Goal: Task Accomplishment & Management: Manage account settings

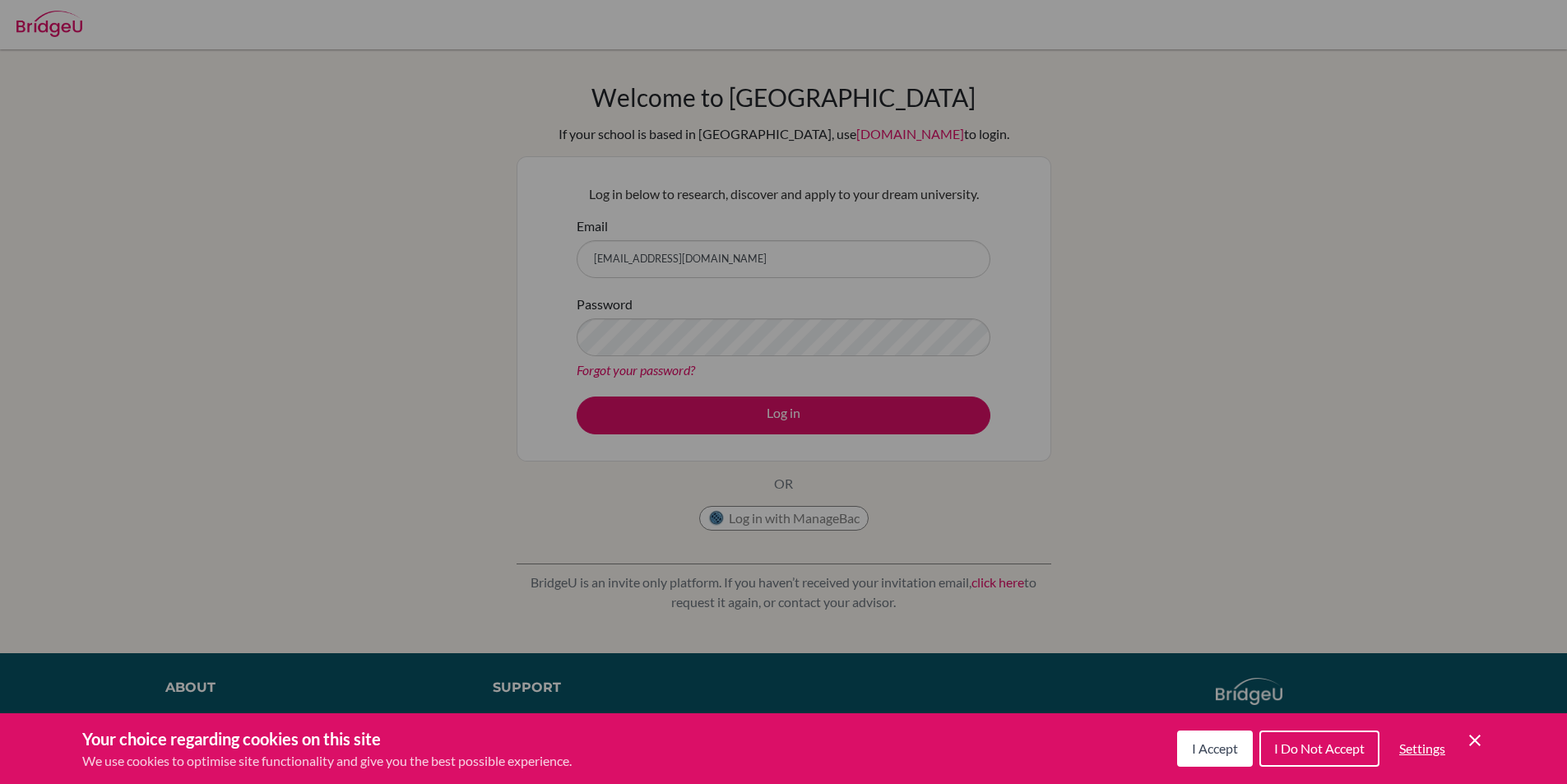
click at [774, 267] on div "Cookie Preferences" at bounding box center [784, 392] width 1567 height 784
click at [764, 245] on div "Cookie Preferences" at bounding box center [784, 392] width 1567 height 784
drag, startPoint x: 703, startPoint y: 238, endPoint x: 694, endPoint y: 253, distance: 17.5
click at [695, 243] on div "Cookie Preferences" at bounding box center [784, 392] width 1567 height 784
click at [694, 254] on div "Cookie Preferences" at bounding box center [784, 392] width 1567 height 784
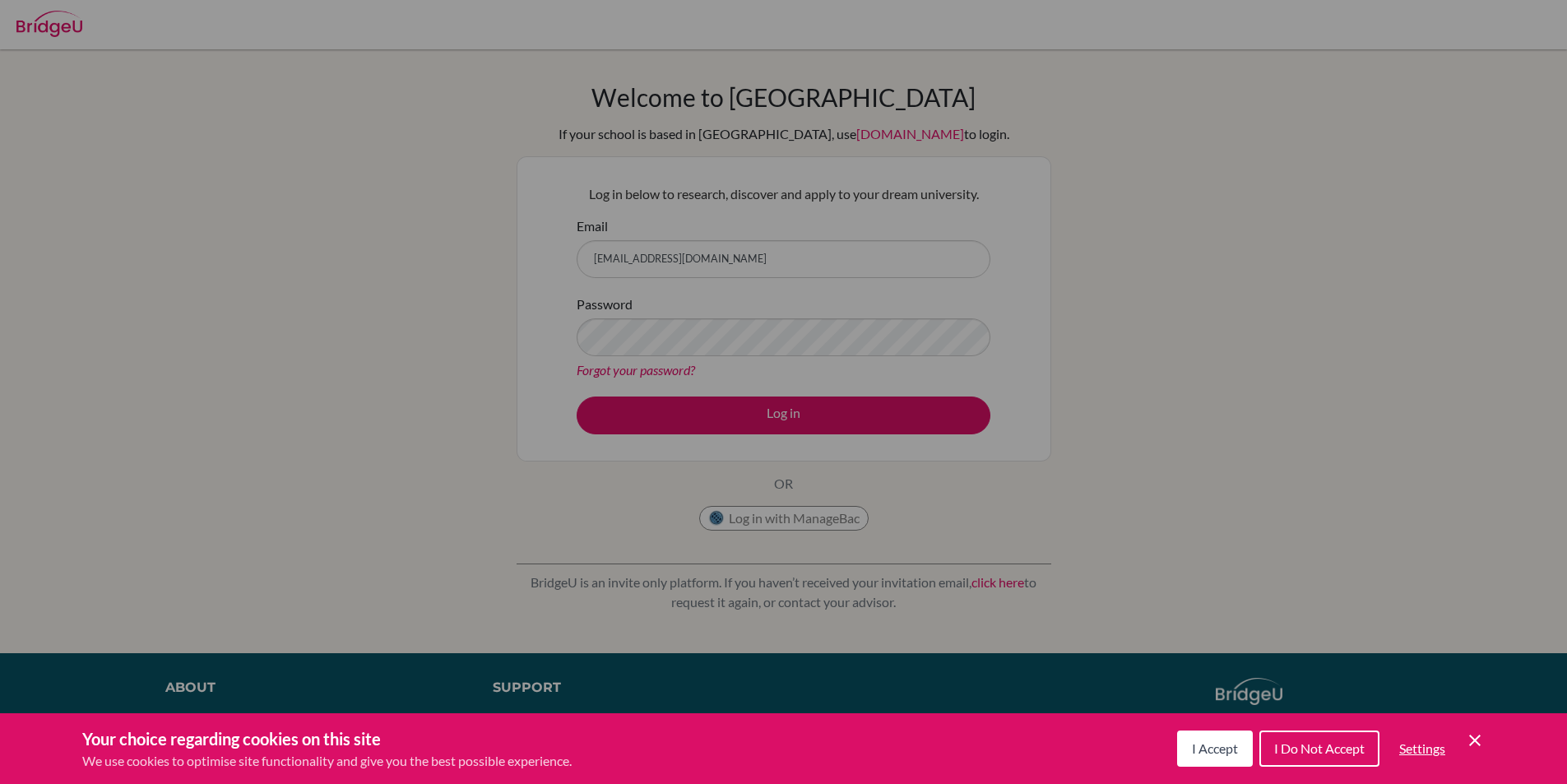
click at [694, 254] on div "Cookie Preferences" at bounding box center [784, 392] width 1567 height 784
click at [536, 394] on div "Cookie Preferences" at bounding box center [784, 392] width 1567 height 784
click at [797, 260] on div "Cookie Preferences" at bounding box center [784, 392] width 1567 height 784
click at [784, 484] on div "Cookie Preferences" at bounding box center [784, 392] width 1567 height 784
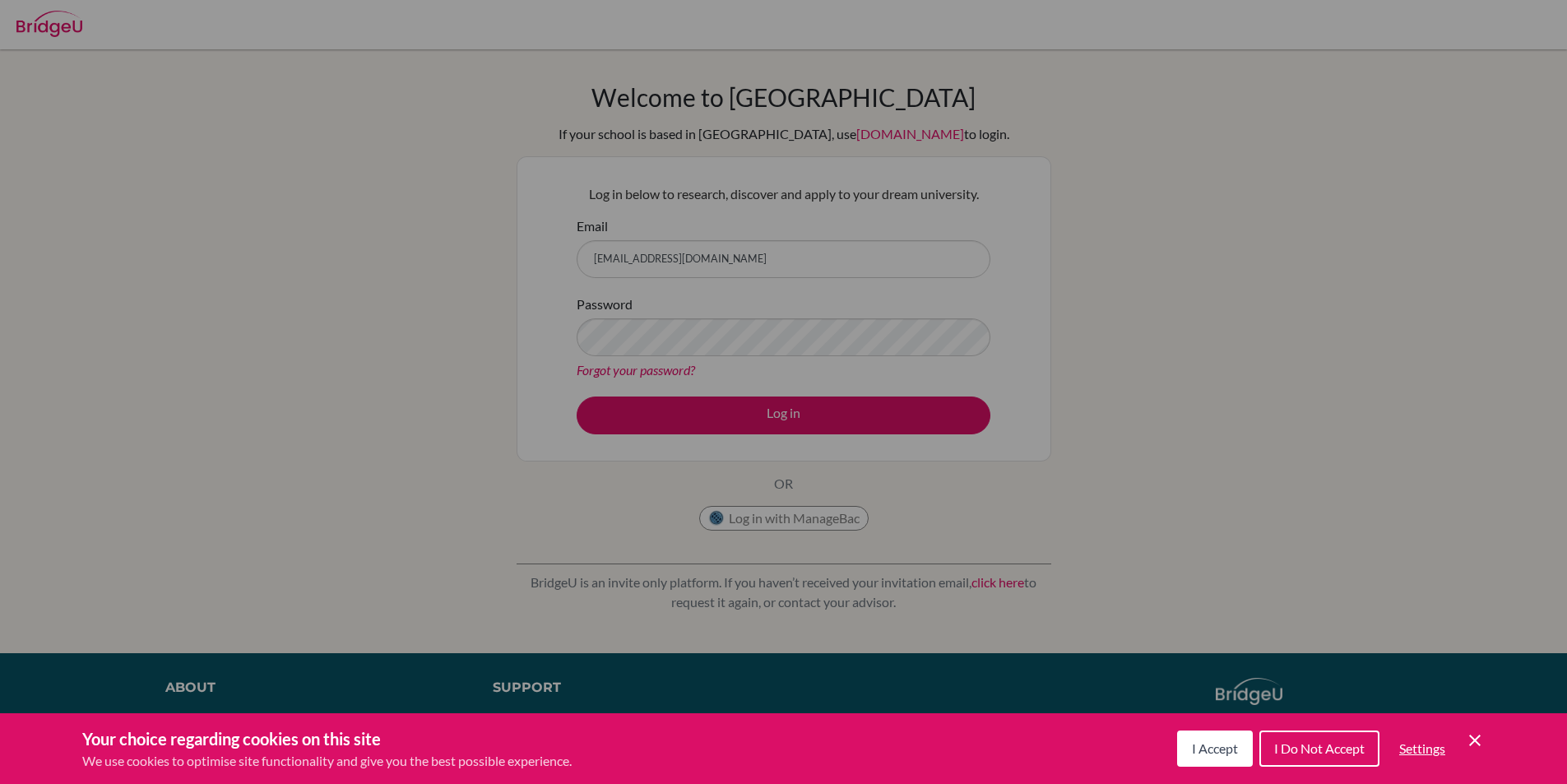
click at [709, 352] on div "Cookie Preferences" at bounding box center [784, 392] width 1567 height 784
click at [699, 326] on div "Cookie Preferences" at bounding box center [784, 392] width 1567 height 784
click at [690, 330] on div "Cookie Preferences" at bounding box center [784, 392] width 1567 height 784
type input "graeme.mcnaught@iis.kh.edu.tw"
click at [662, 250] on div "Cookie Preferences" at bounding box center [784, 392] width 1567 height 784
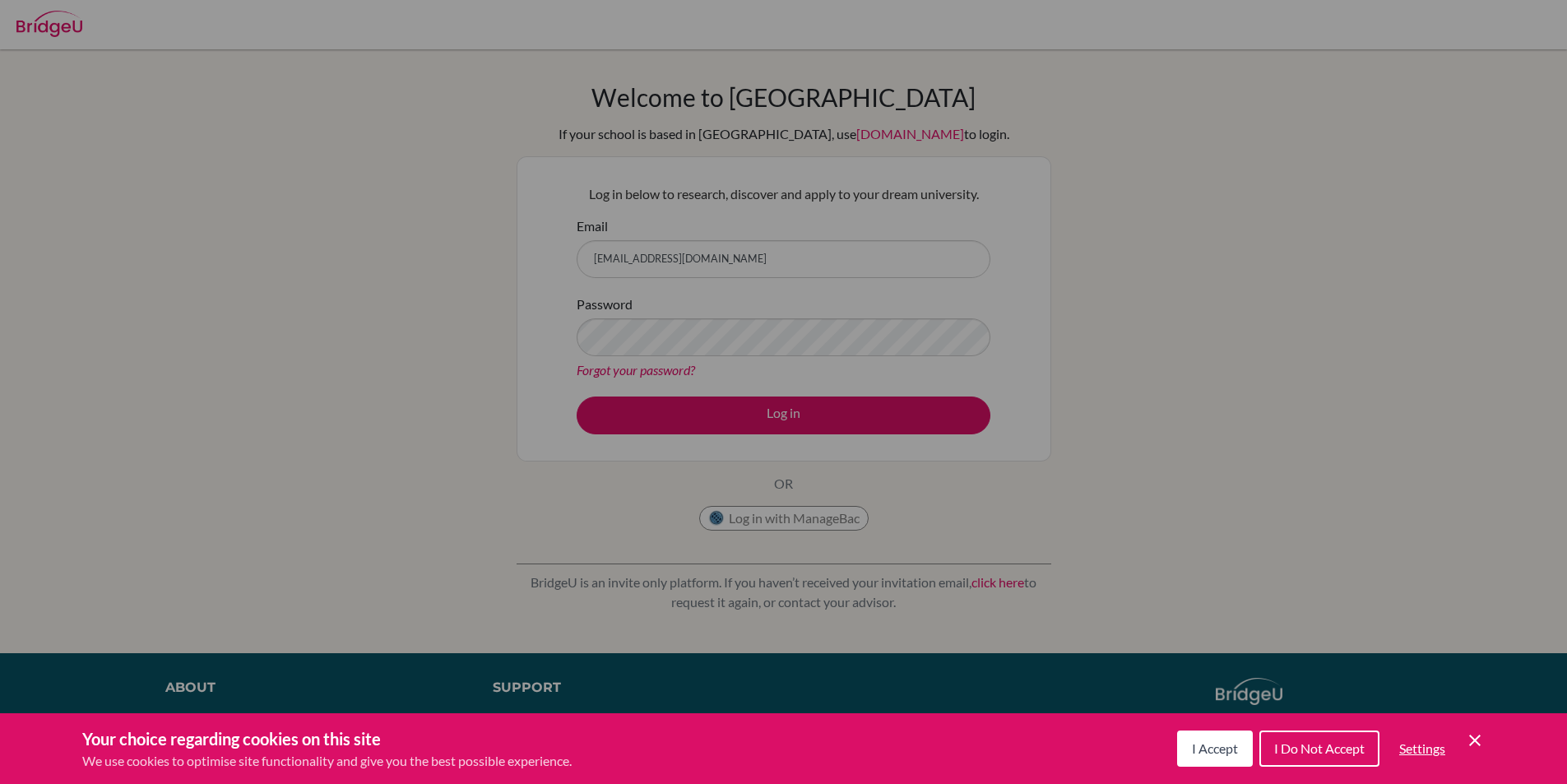
click at [660, 252] on div "Cookie Preferences" at bounding box center [784, 392] width 1567 height 784
drag, startPoint x: 660, startPoint y: 252, endPoint x: 658, endPoint y: 262, distance: 10.2
click at [659, 253] on div "Cookie Preferences" at bounding box center [784, 392] width 1567 height 784
click at [658, 262] on div "Cookie Preferences" at bounding box center [784, 392] width 1567 height 784
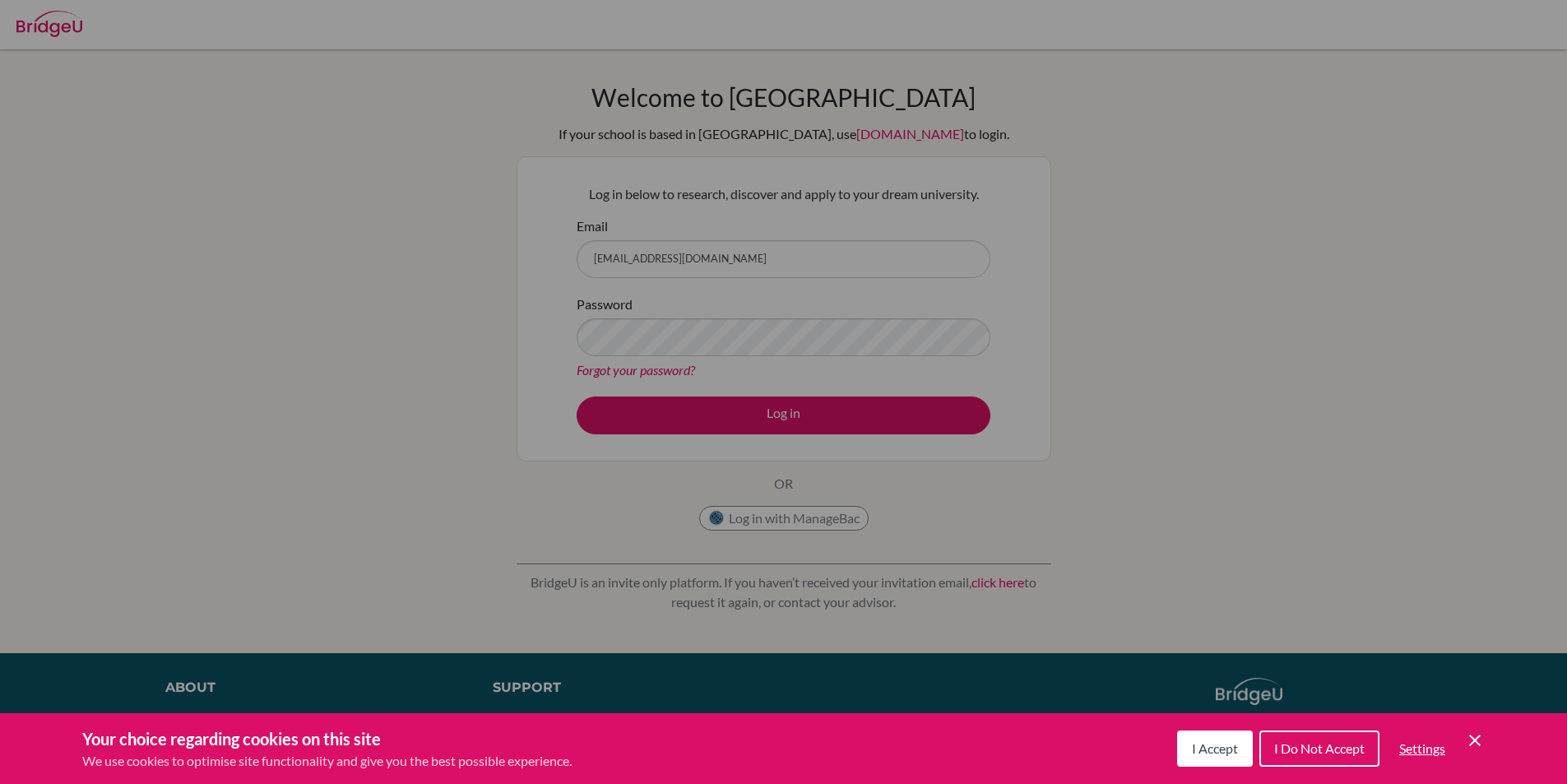
click at [735, 418] on div "Cookie Preferences" at bounding box center [784, 392] width 1567 height 784
click at [767, 417] on div "Cookie Preferences" at bounding box center [784, 392] width 1567 height 784
click at [741, 341] on div "Cookie Preferences" at bounding box center [784, 392] width 1567 height 784
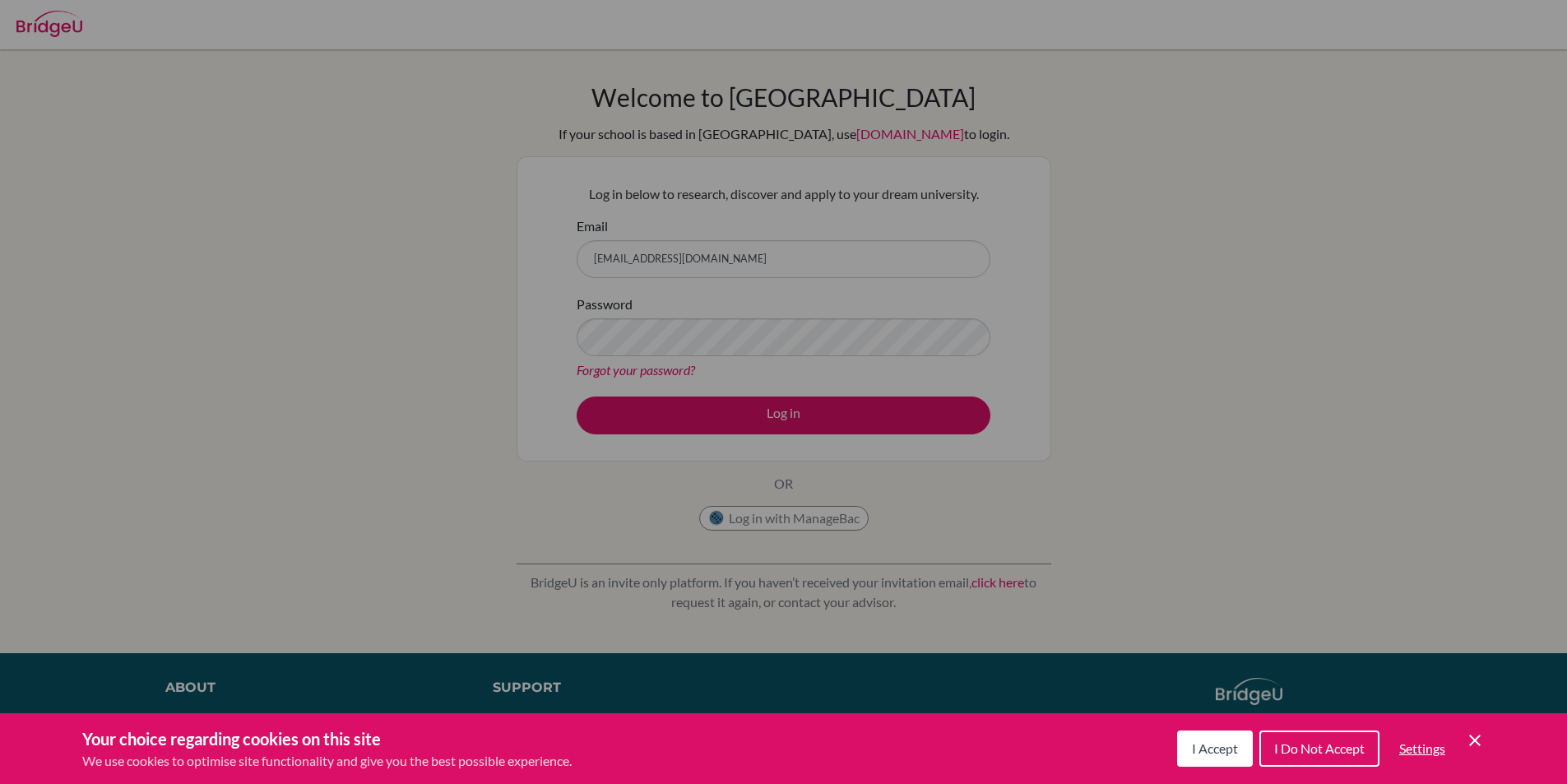
click at [686, 322] on div "Cookie Preferences" at bounding box center [784, 392] width 1567 height 784
click at [1207, 751] on span "I Accept" at bounding box center [1215, 748] width 46 height 16
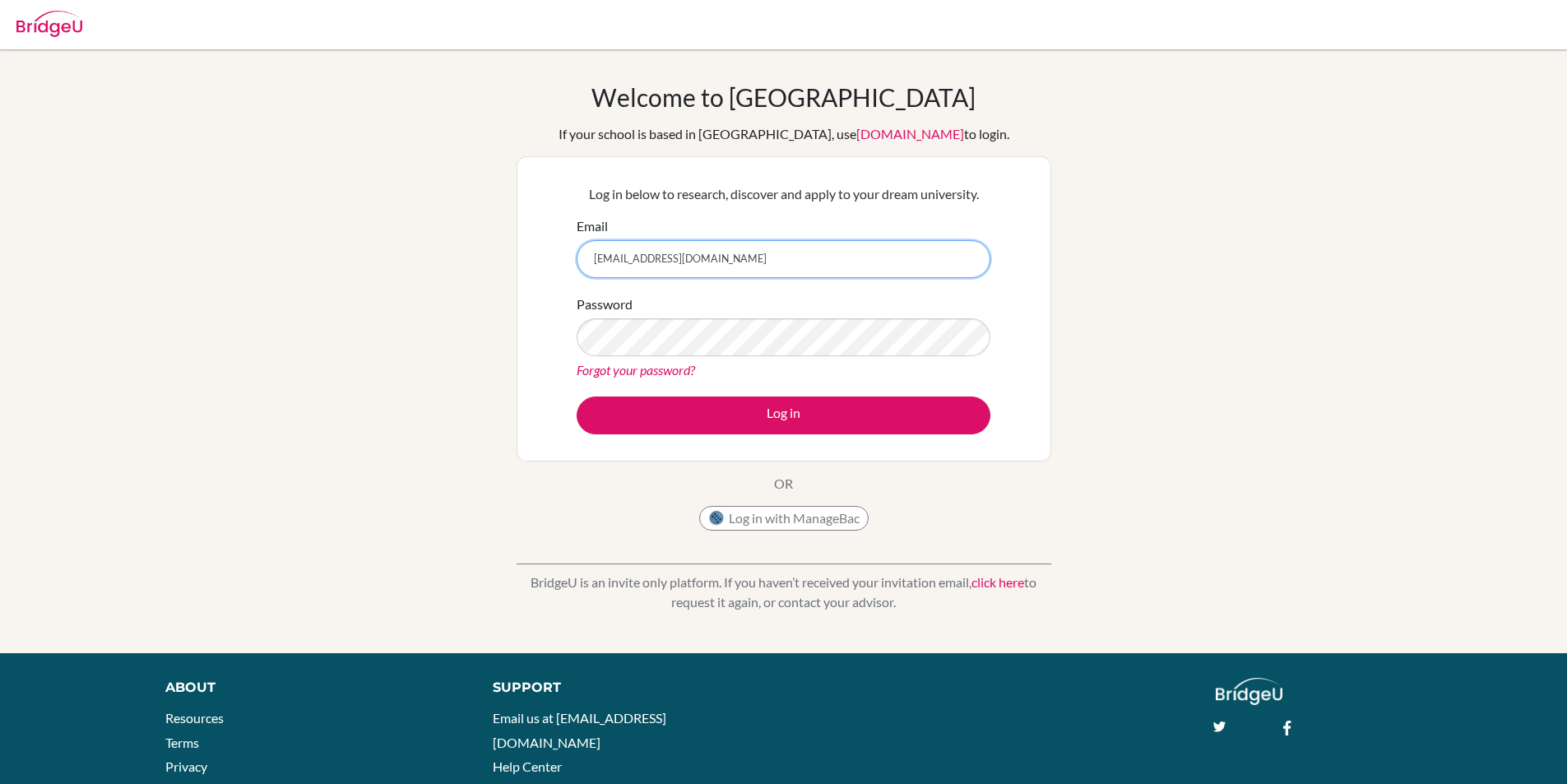
drag, startPoint x: 755, startPoint y: 264, endPoint x: 516, endPoint y: 255, distance: 239.2
click at [517, 255] on div "Log in below to research, discover and apply to your dream university. Email gr…" at bounding box center [784, 309] width 535 height 306
type input "gmcnaught@gmail.com"
click at [608, 365] on link "Forgot your password?" at bounding box center [636, 369] width 119 height 16
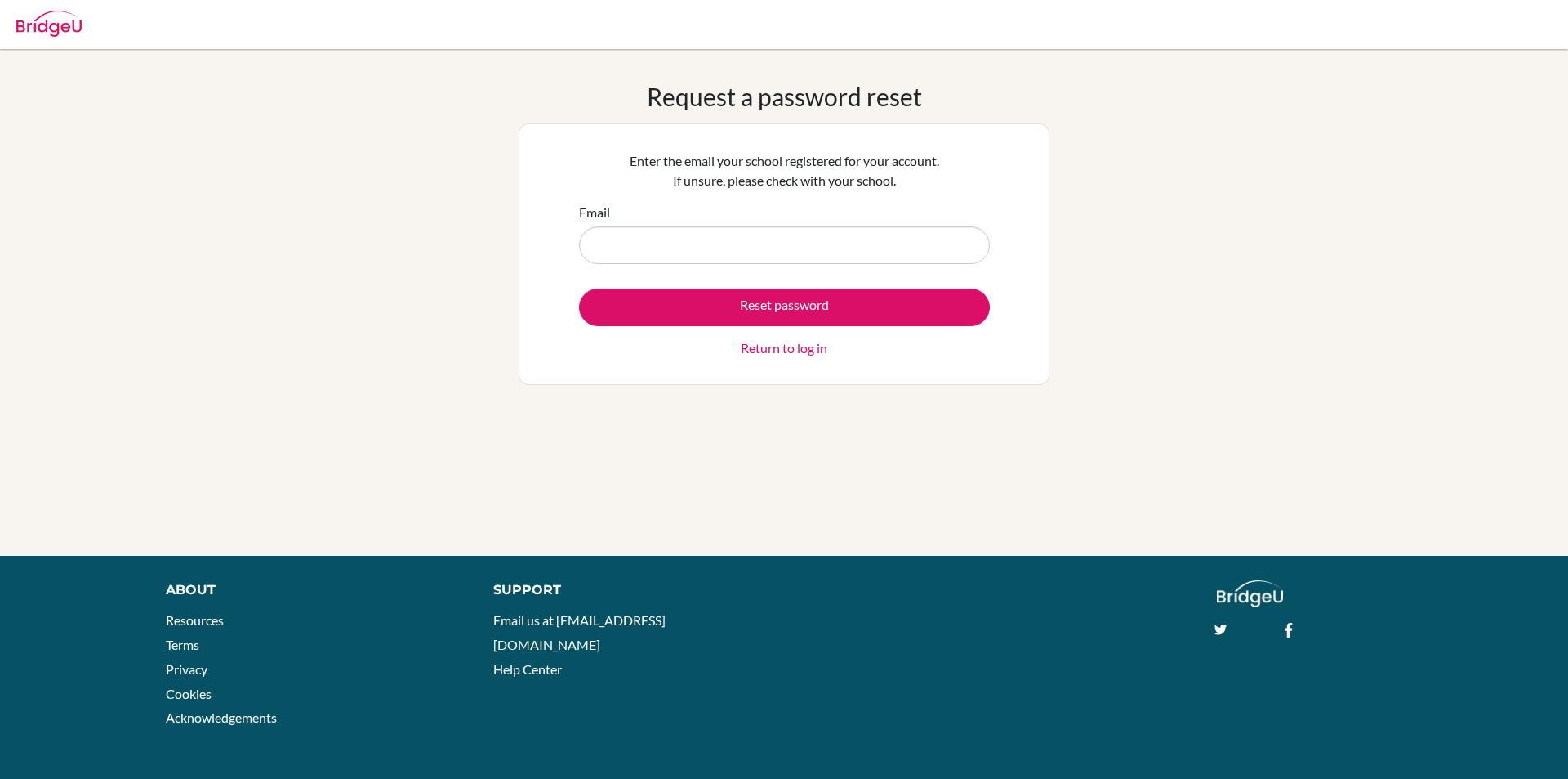
click at [662, 241] on input "Email" at bounding box center [784, 245] width 411 height 38
click at [654, 244] on input "gmcnaught!gmail.,c" at bounding box center [784, 245] width 411 height 38
type input "[EMAIL_ADDRESS][DOMAIN_NAME]"
click at [579, 289] on button "Reset password" at bounding box center [784, 308] width 411 height 38
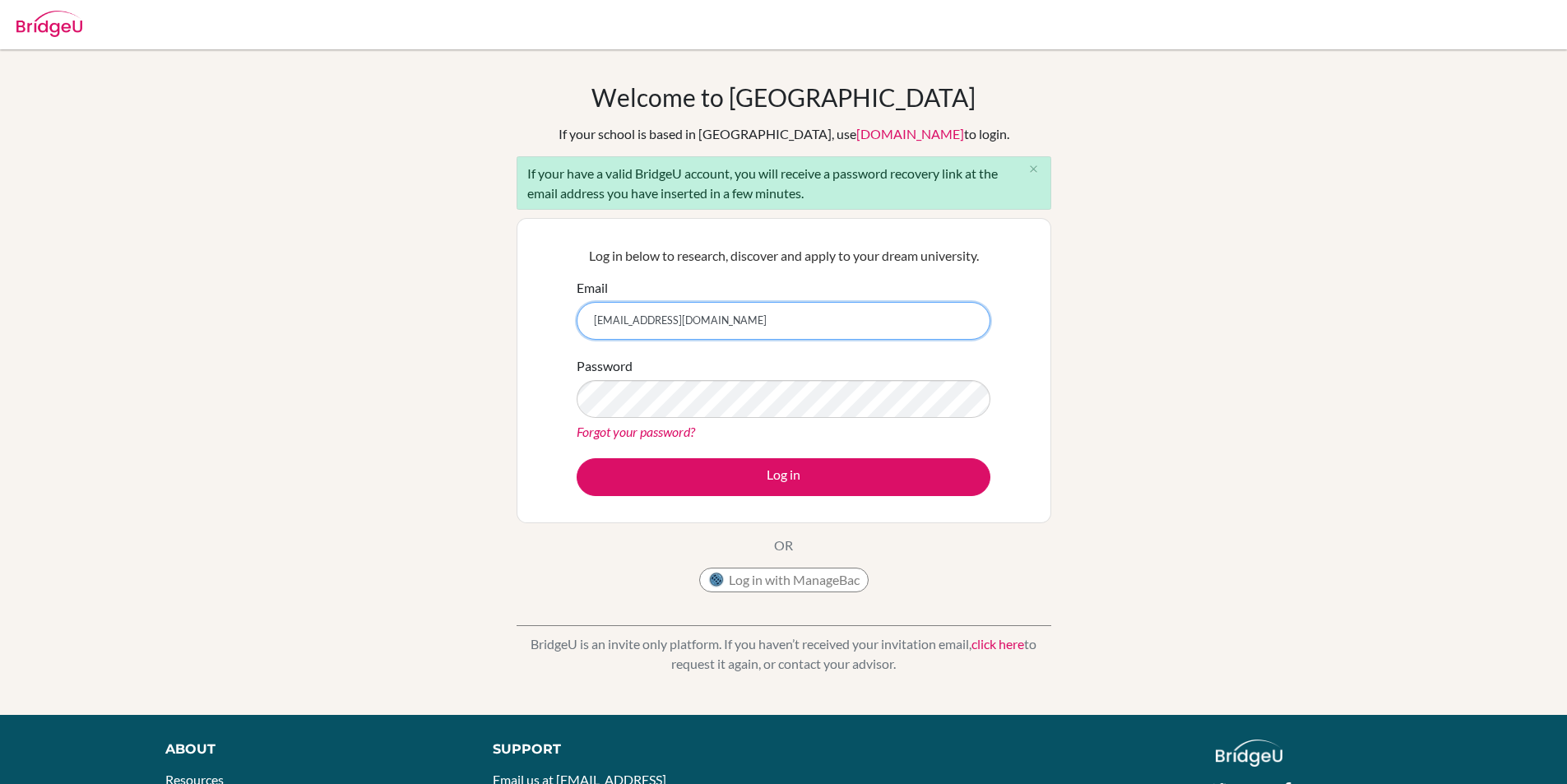
drag, startPoint x: 747, startPoint y: 331, endPoint x: 527, endPoint y: 331, distance: 220.0
click at [527, 331] on div "Log in below to research, discover and apply to your dream university. Email [E…" at bounding box center [784, 371] width 535 height 306
click at [641, 433] on link "Forgot your password?" at bounding box center [636, 431] width 119 height 16
click at [670, 427] on link "Forgot your password?" at bounding box center [636, 431] width 119 height 16
click at [643, 325] on input "gmcnuaght" at bounding box center [784, 321] width 414 height 38
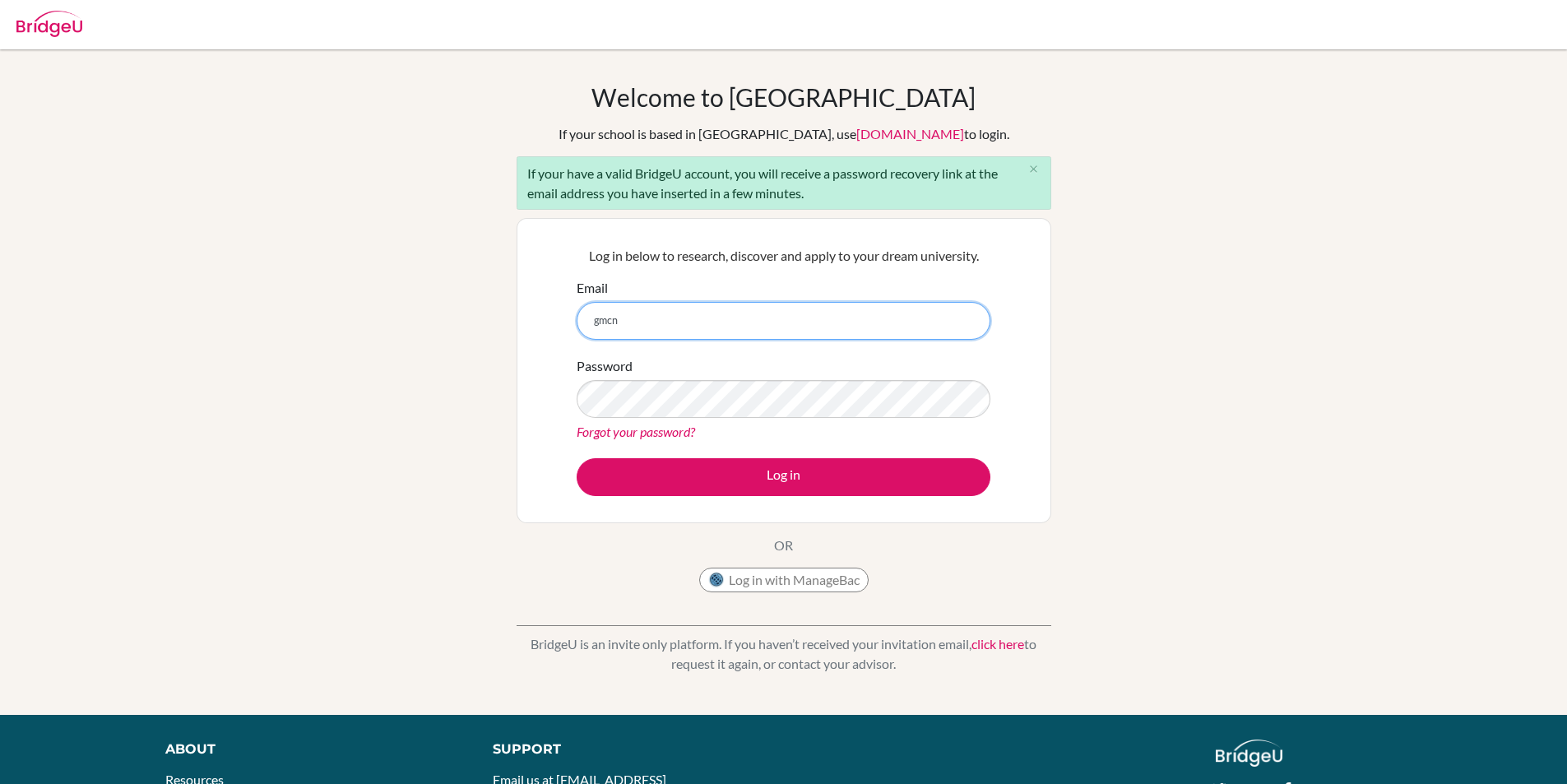
type input "gmcnaught@mail.com"
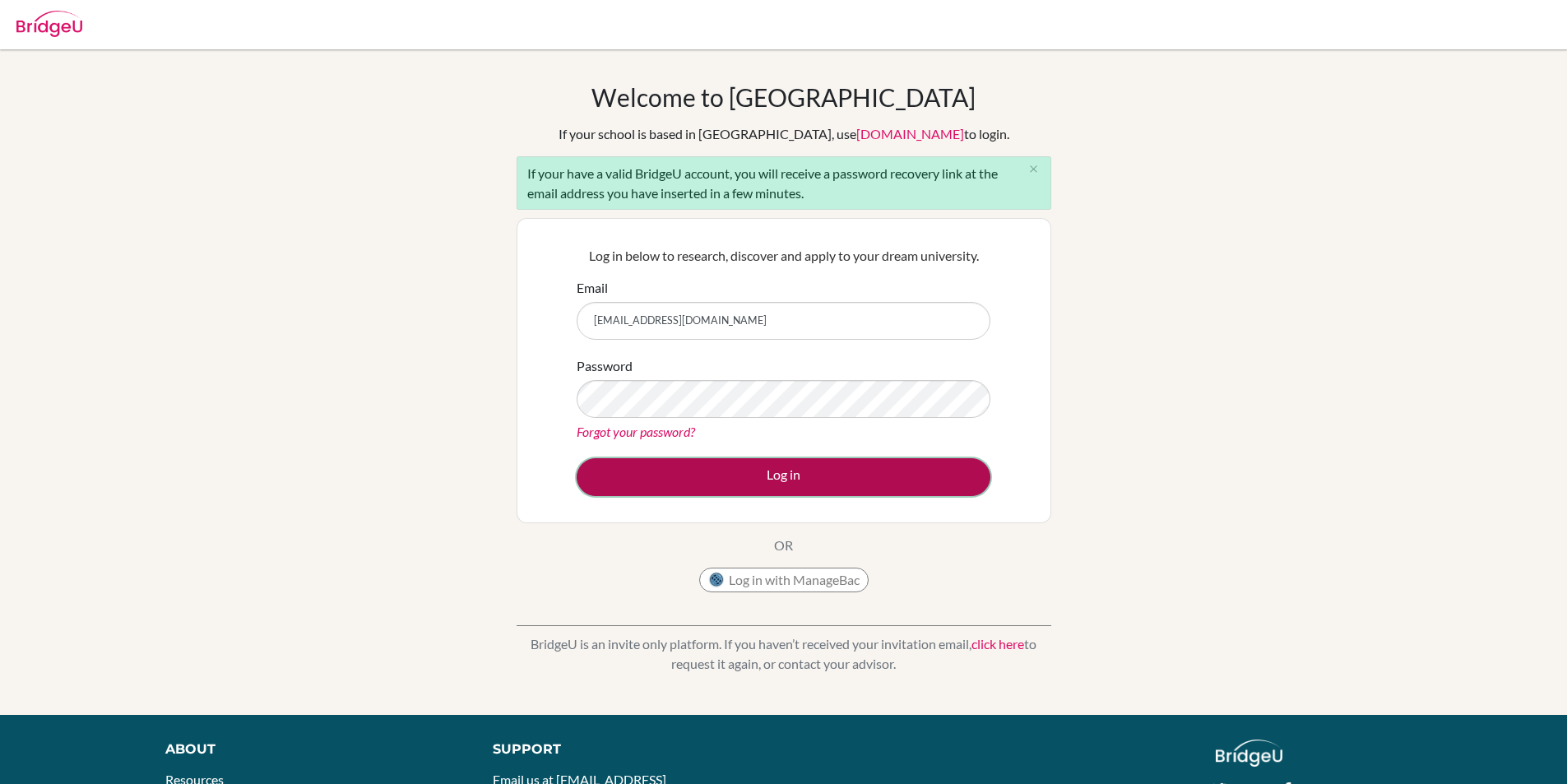
click at [755, 479] on button "Log in" at bounding box center [784, 477] width 414 height 38
click at [775, 476] on button "Log in" at bounding box center [784, 477] width 414 height 38
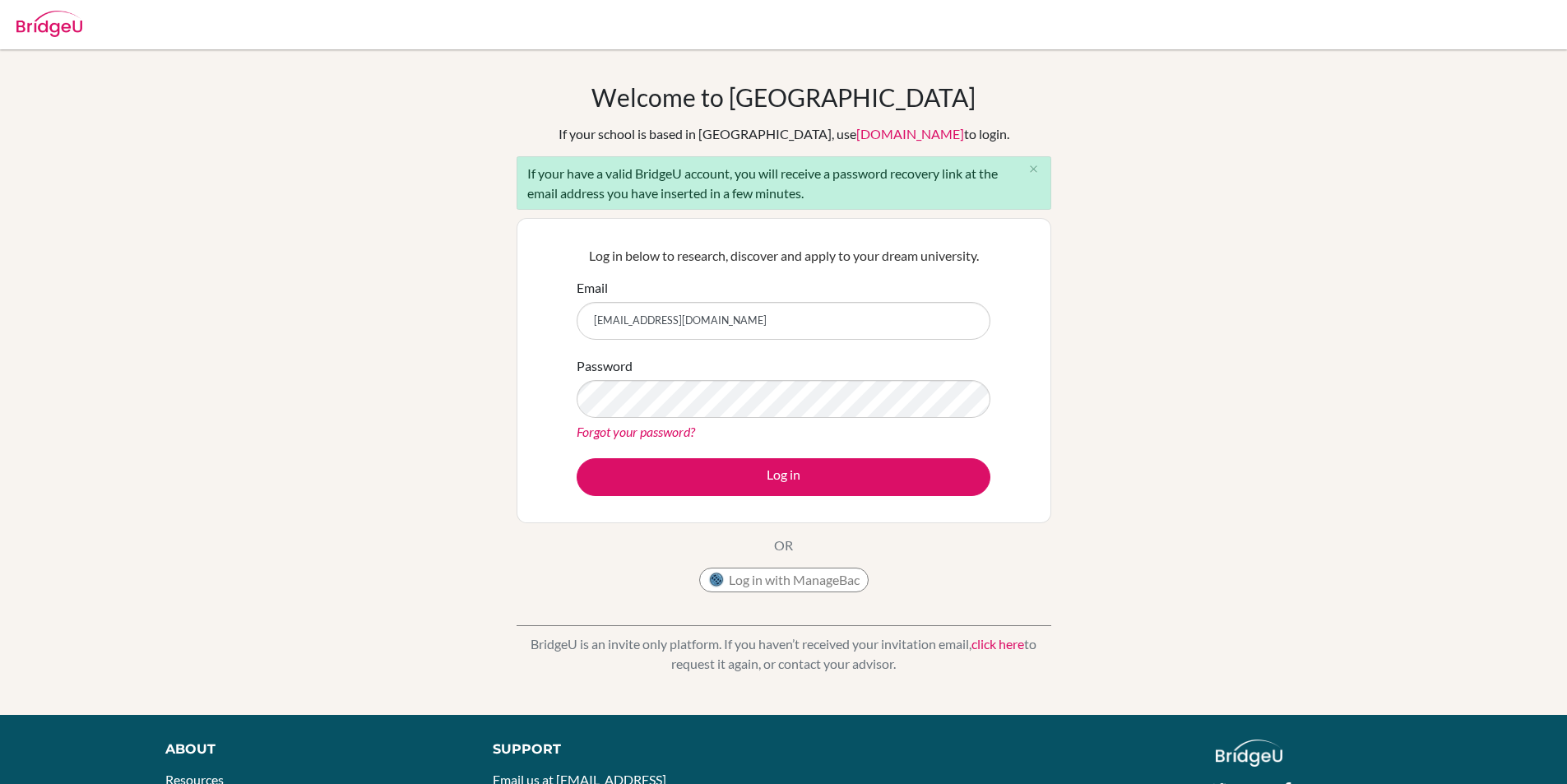
click at [663, 427] on link "Forgot your password?" at bounding box center [636, 431] width 119 height 16
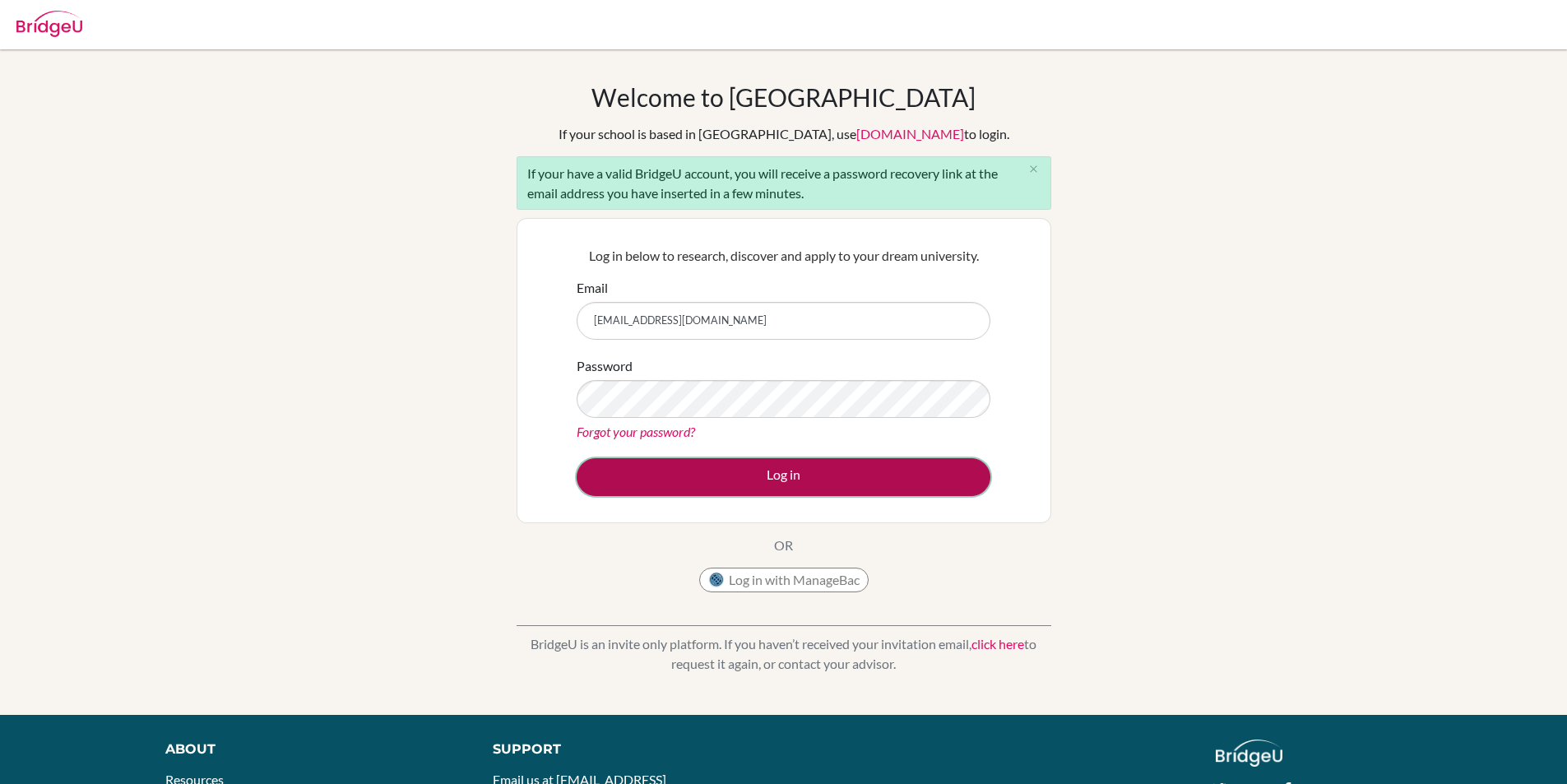
click at [792, 473] on button "Log in" at bounding box center [784, 477] width 414 height 38
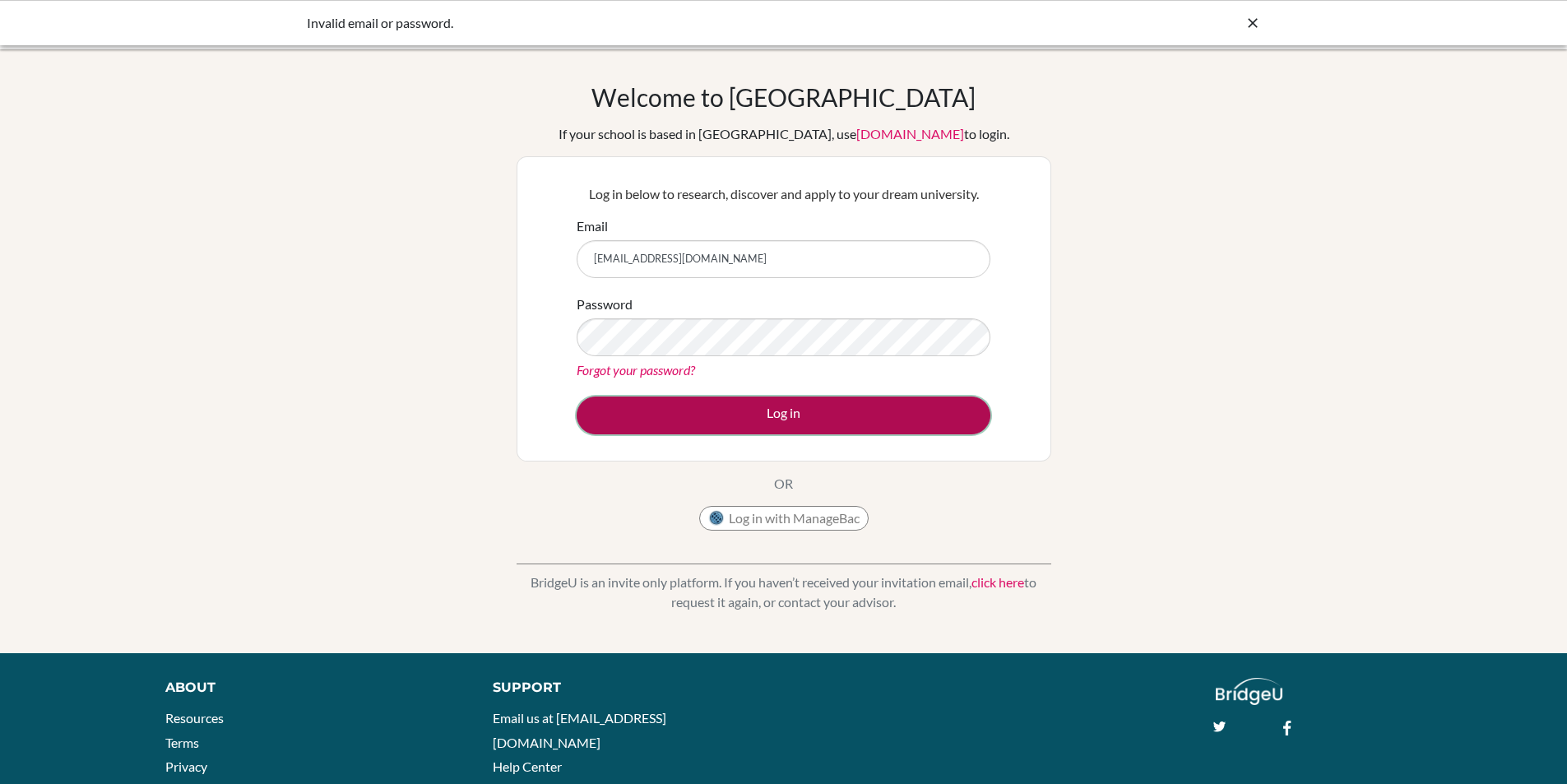
click at [611, 419] on button "Log in" at bounding box center [784, 415] width 414 height 38
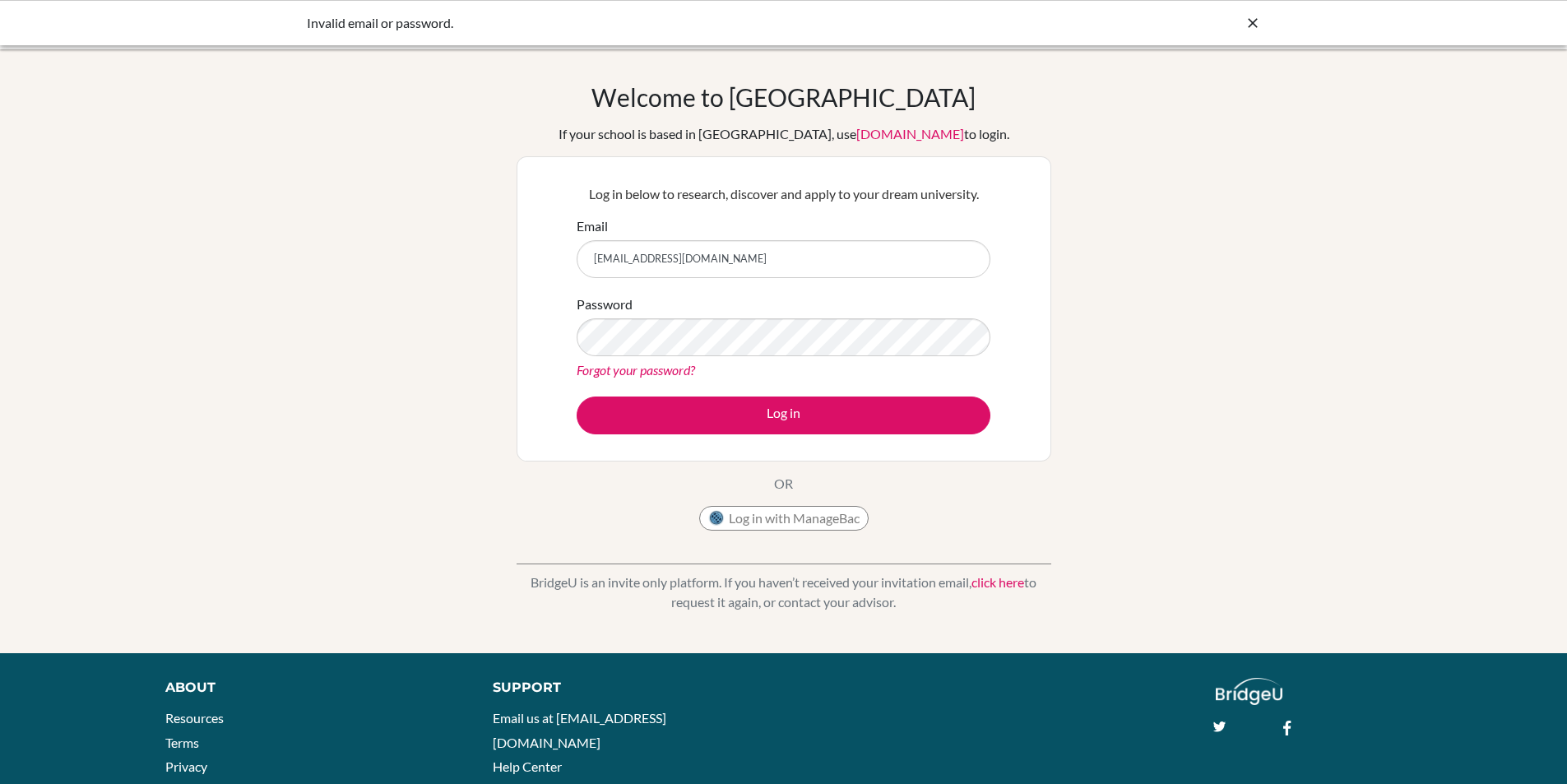
click at [690, 366] on link "Forgot your password?" at bounding box center [636, 369] width 119 height 16
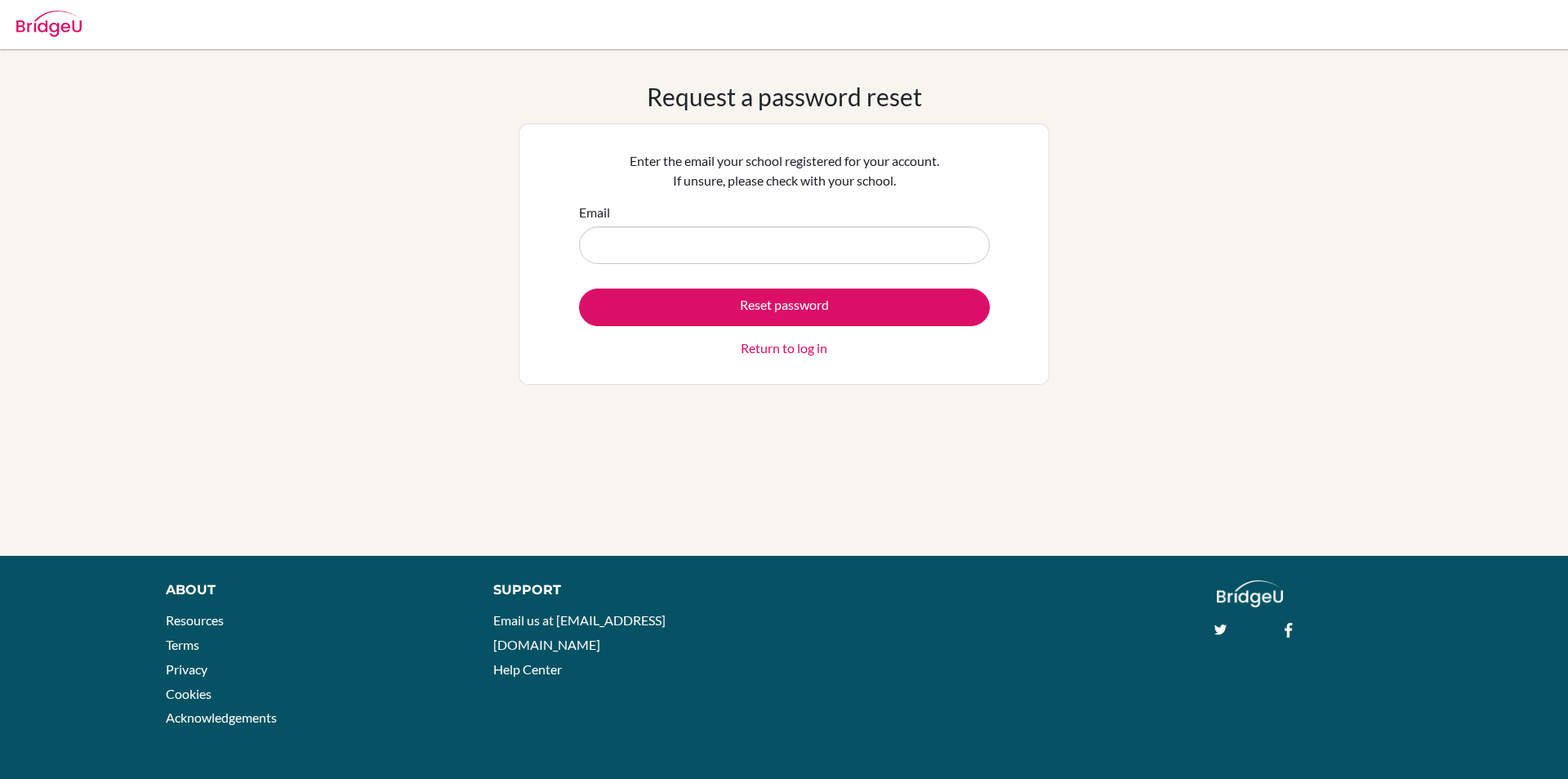
type input "f"
type input "gmcnaught@mail.com"
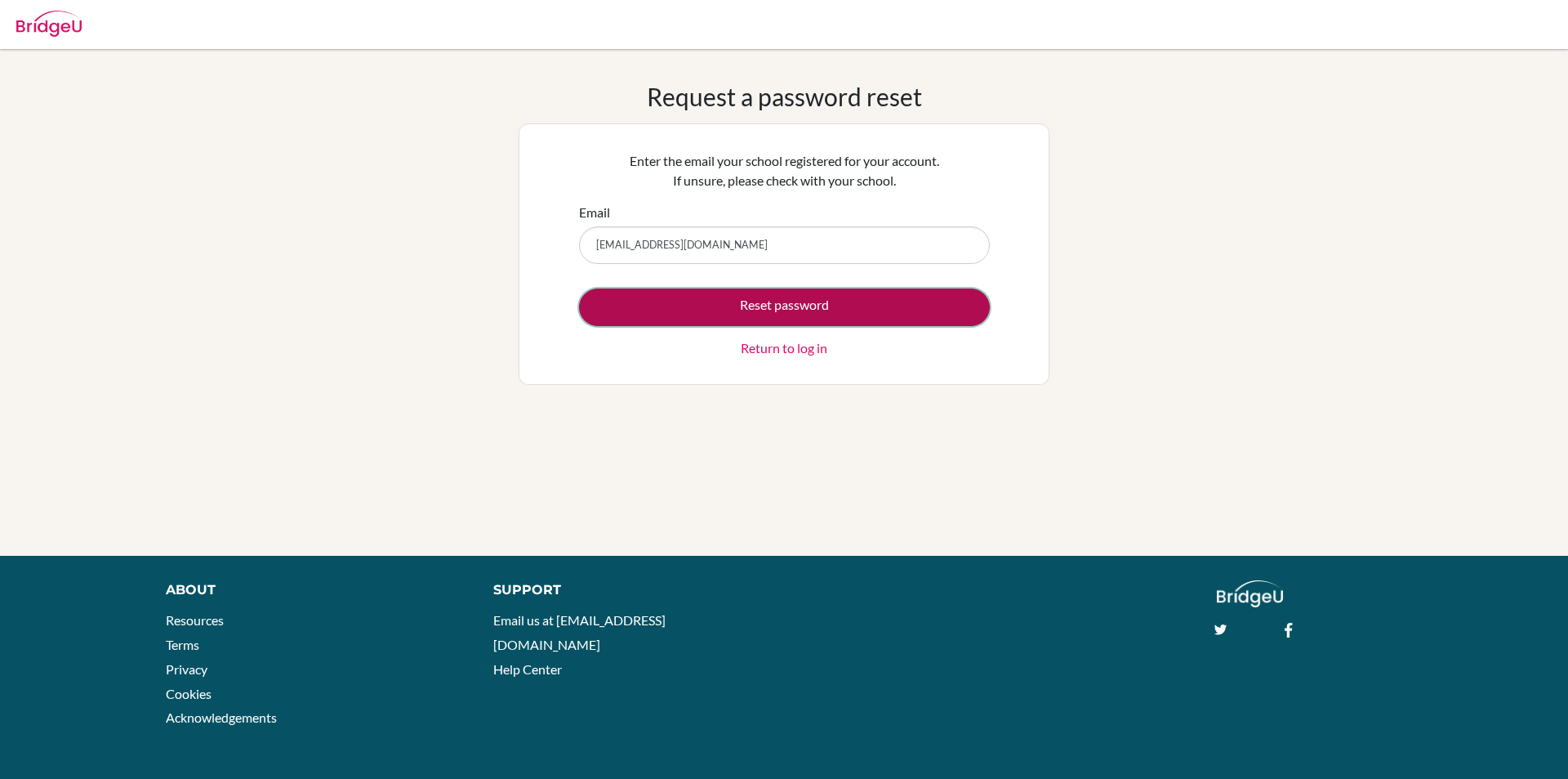
click at [717, 304] on button "Reset password" at bounding box center [784, 308] width 411 height 38
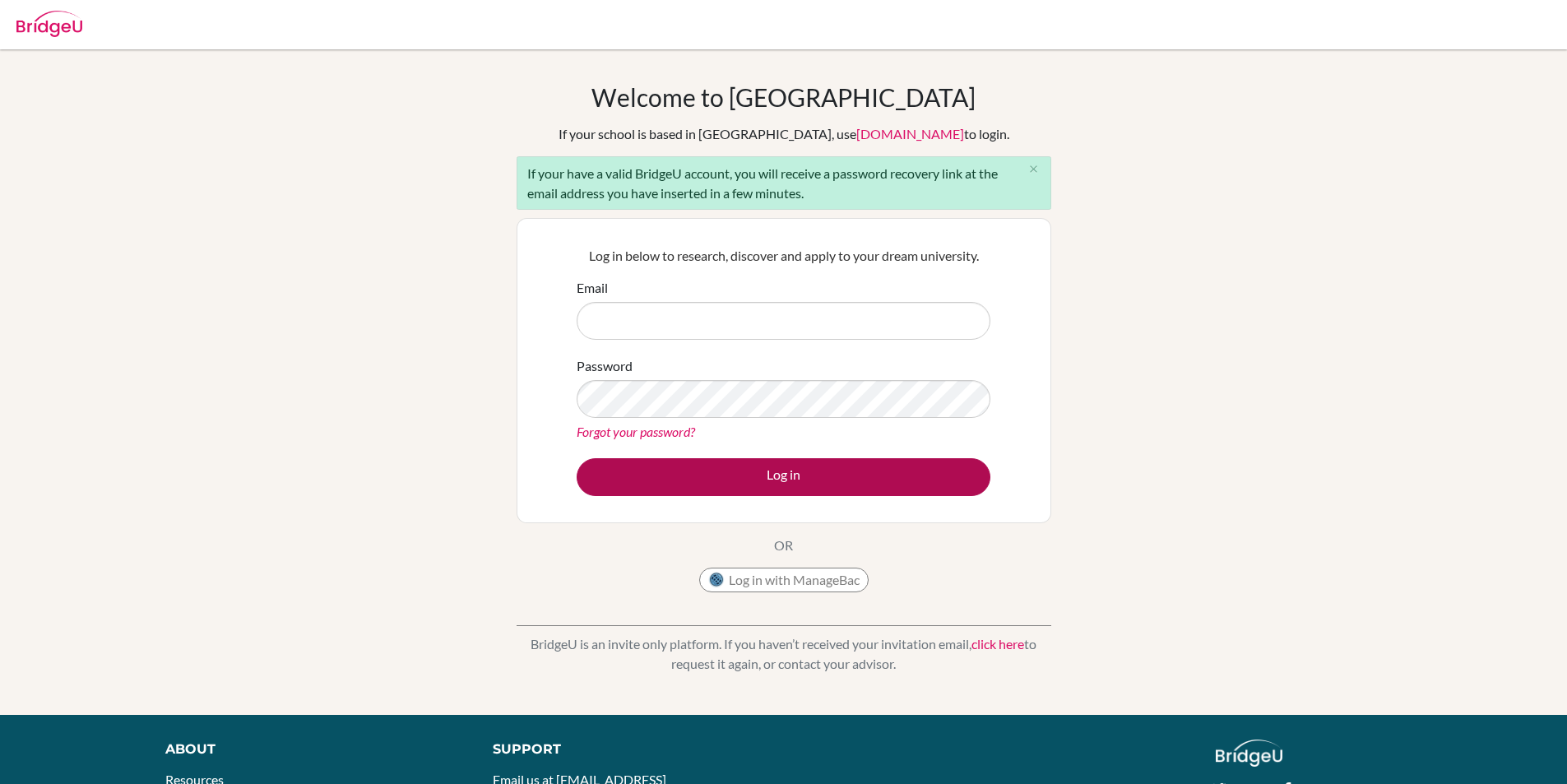
type input "[EMAIL_ADDRESS][DOMAIN_NAME]"
click at [718, 475] on button "Log in" at bounding box center [784, 477] width 414 height 38
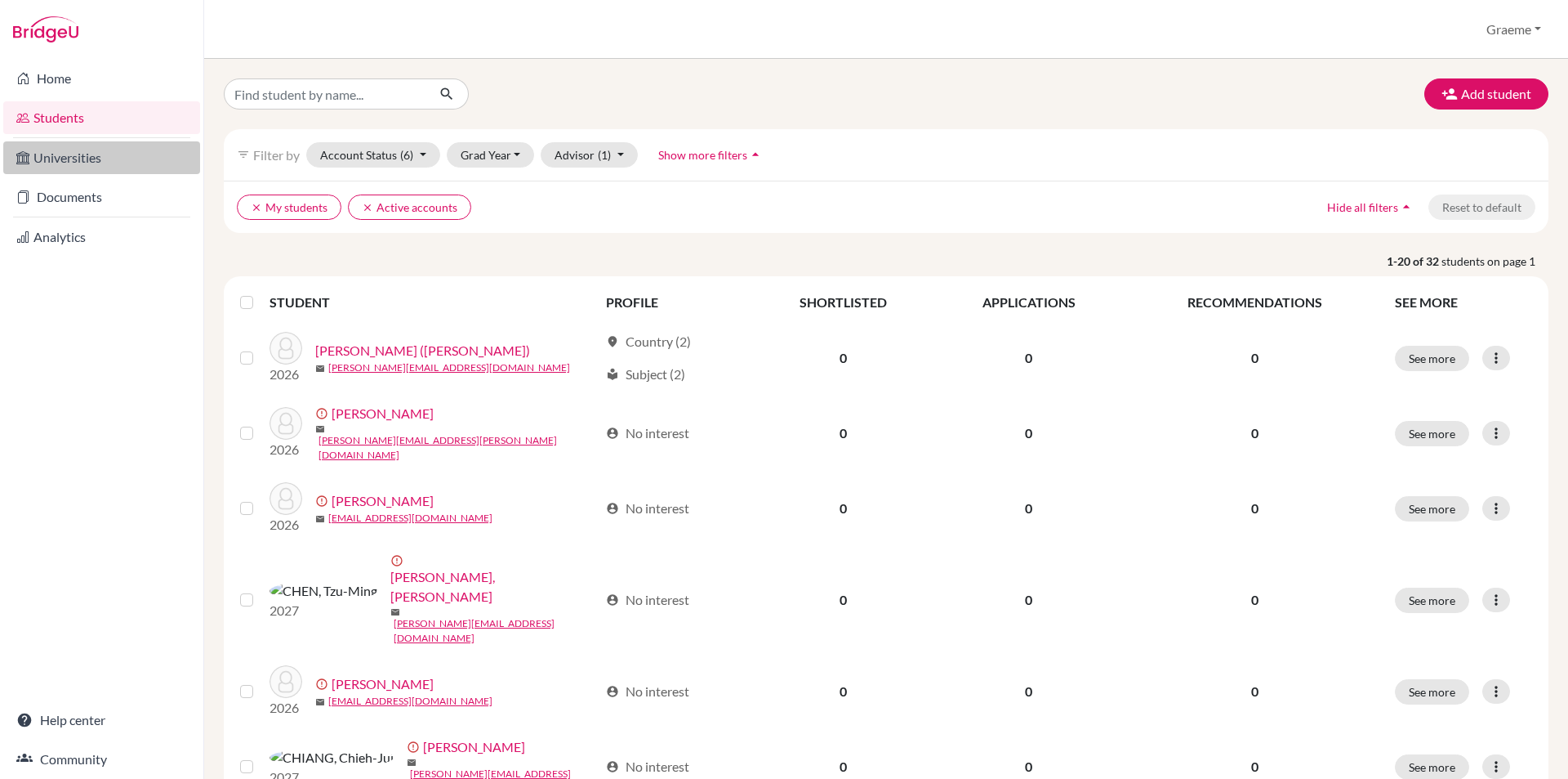
click at [70, 164] on link "Universities" at bounding box center [101, 158] width 197 height 33
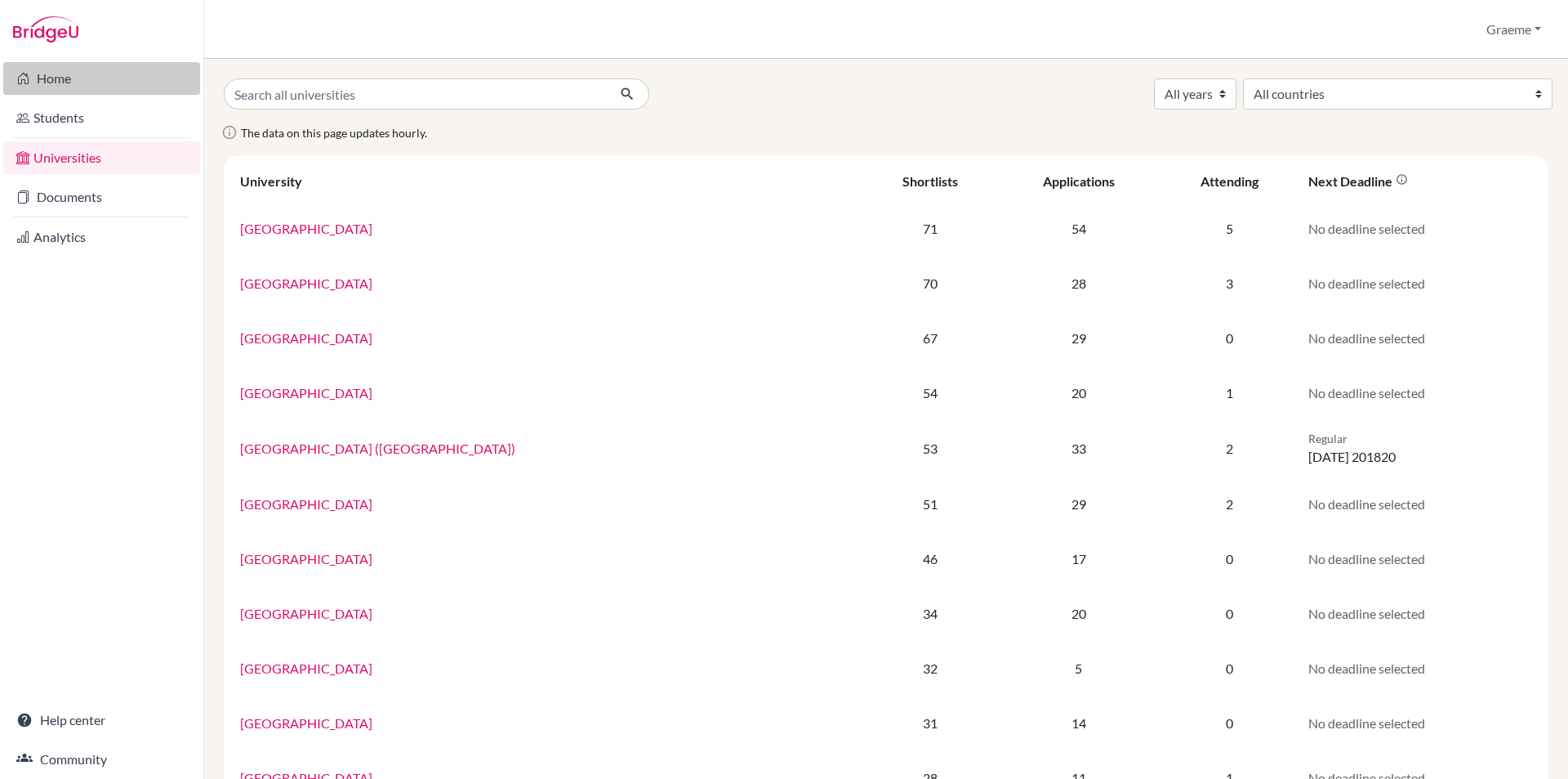
click at [74, 66] on link "Home" at bounding box center [101, 79] width 197 height 33
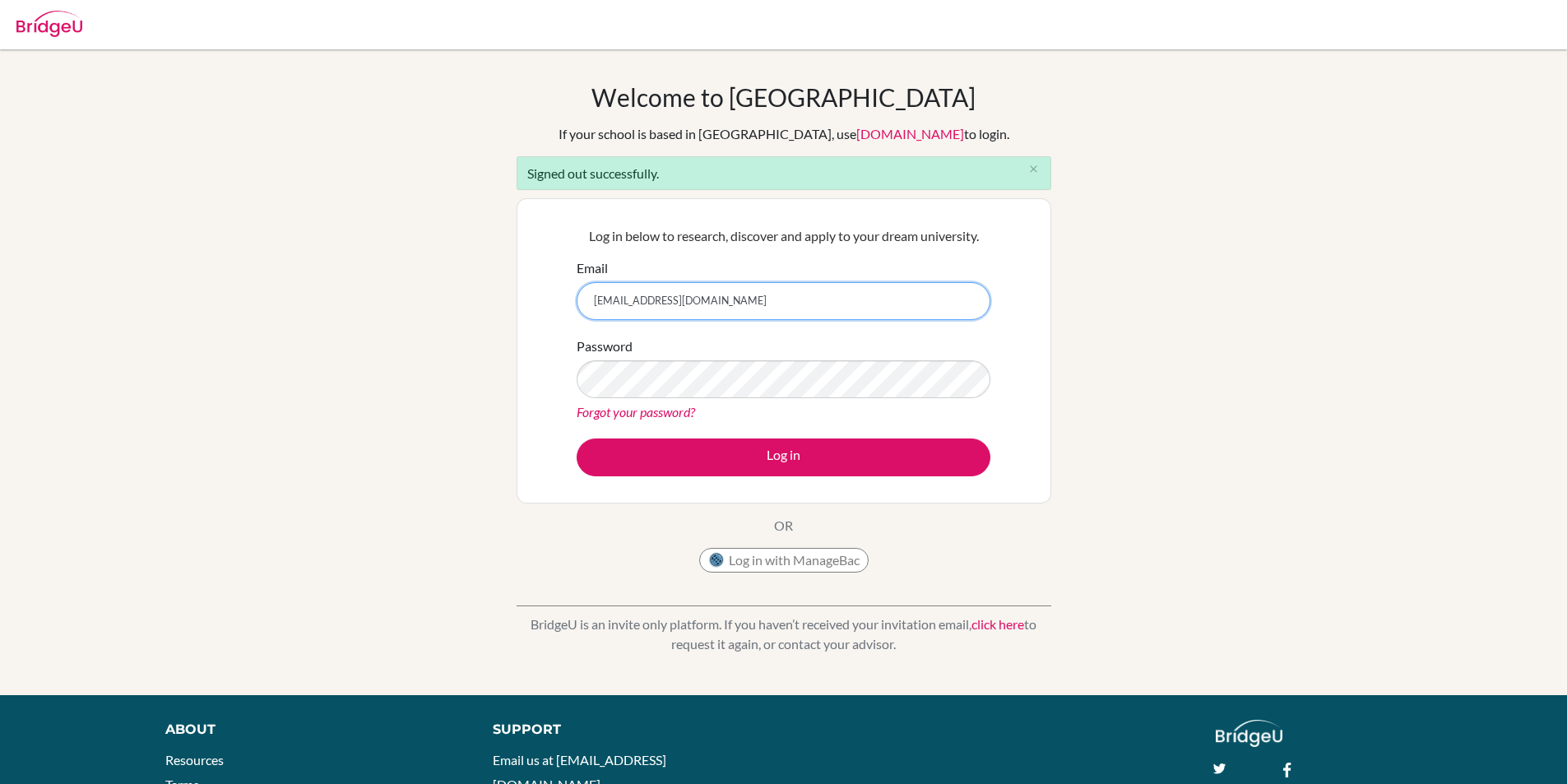
click at [709, 298] on input "[EMAIL_ADDRESS][DOMAIN_NAME]" at bounding box center [784, 301] width 414 height 38
type input "[EMAIL_ADDRESS][DOMAIN_NAME]"
click at [612, 413] on link "Forgot your password?" at bounding box center [636, 411] width 119 height 16
click at [671, 417] on link "Forgot your password?" at bounding box center [636, 411] width 119 height 16
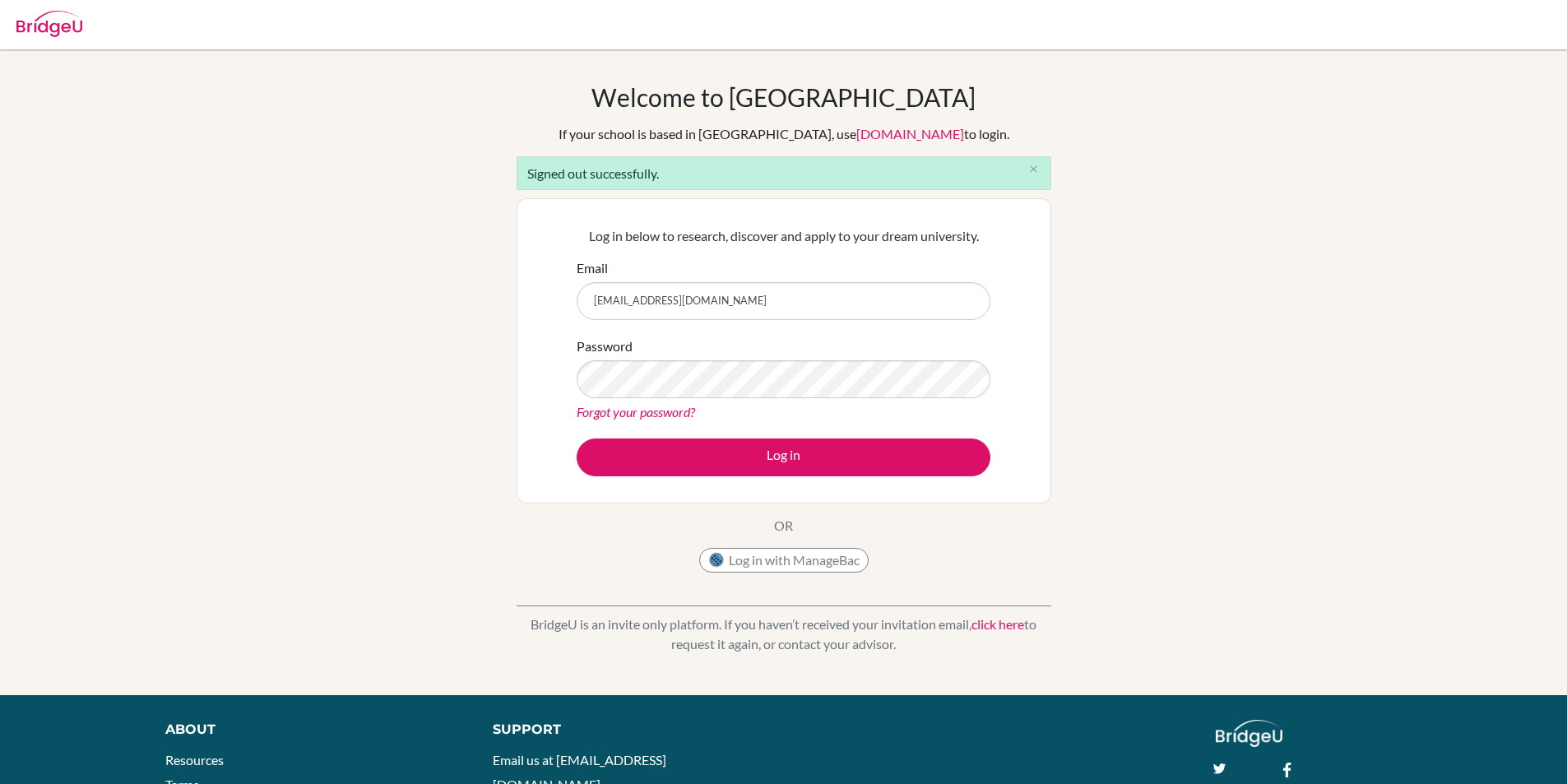
click at [619, 402] on div "Forgot your password?" at bounding box center [784, 412] width 414 height 20
click at [615, 415] on link "Forgot your password?" at bounding box center [636, 411] width 119 height 16
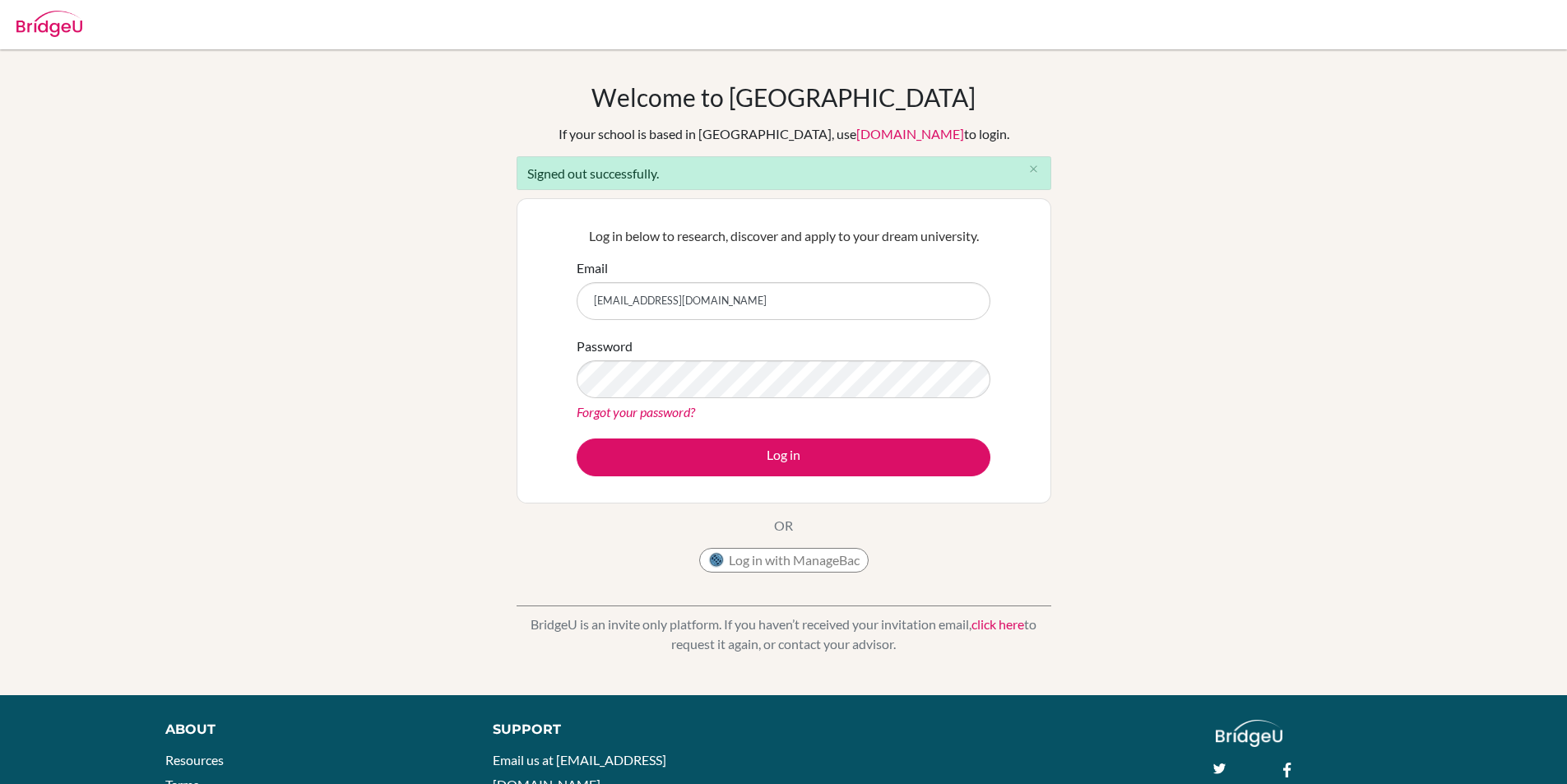
click at [615, 415] on link "Forgot your password?" at bounding box center [636, 411] width 119 height 16
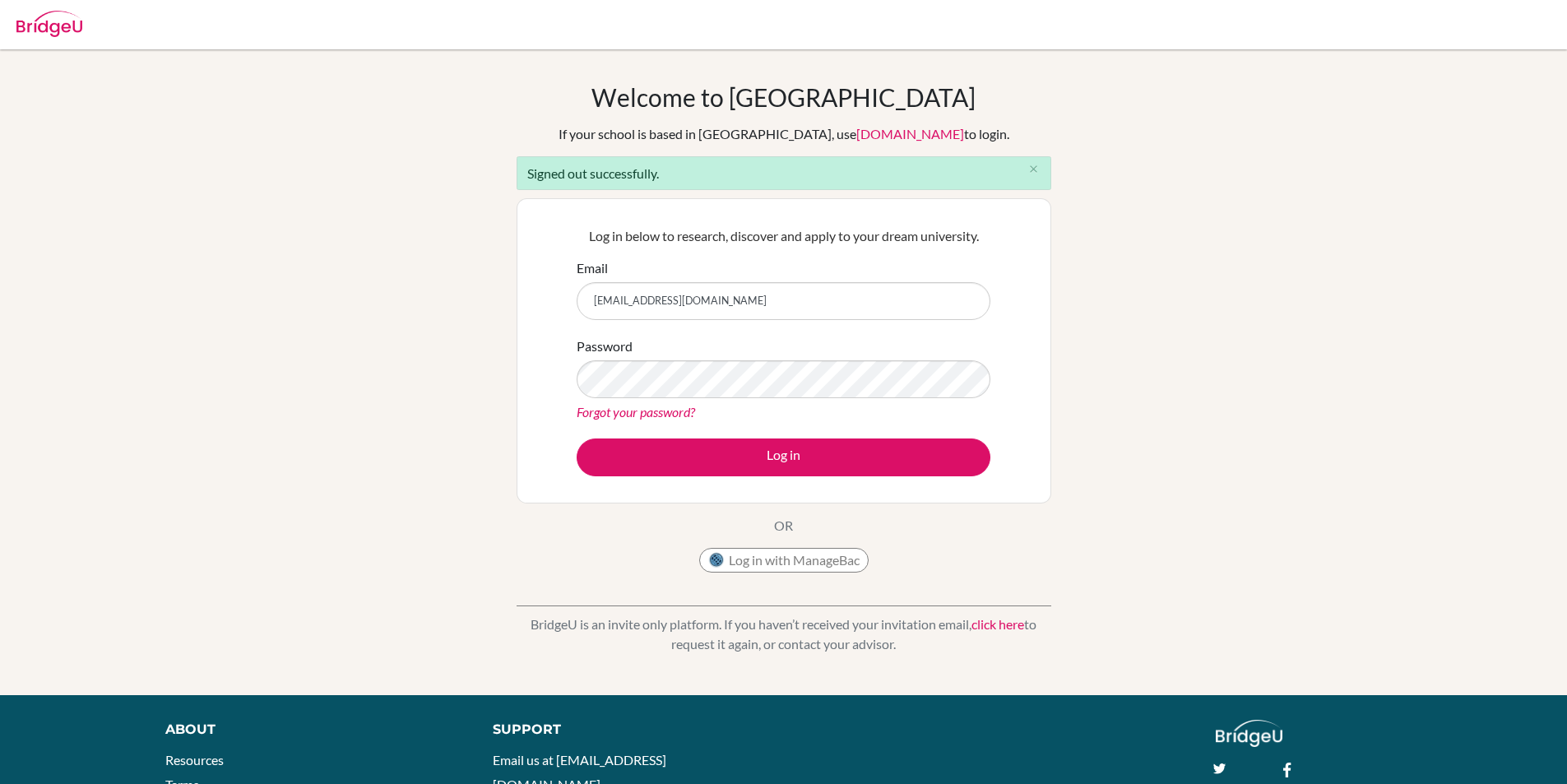
click at [615, 415] on link "Forgot your password?" at bounding box center [636, 411] width 119 height 16
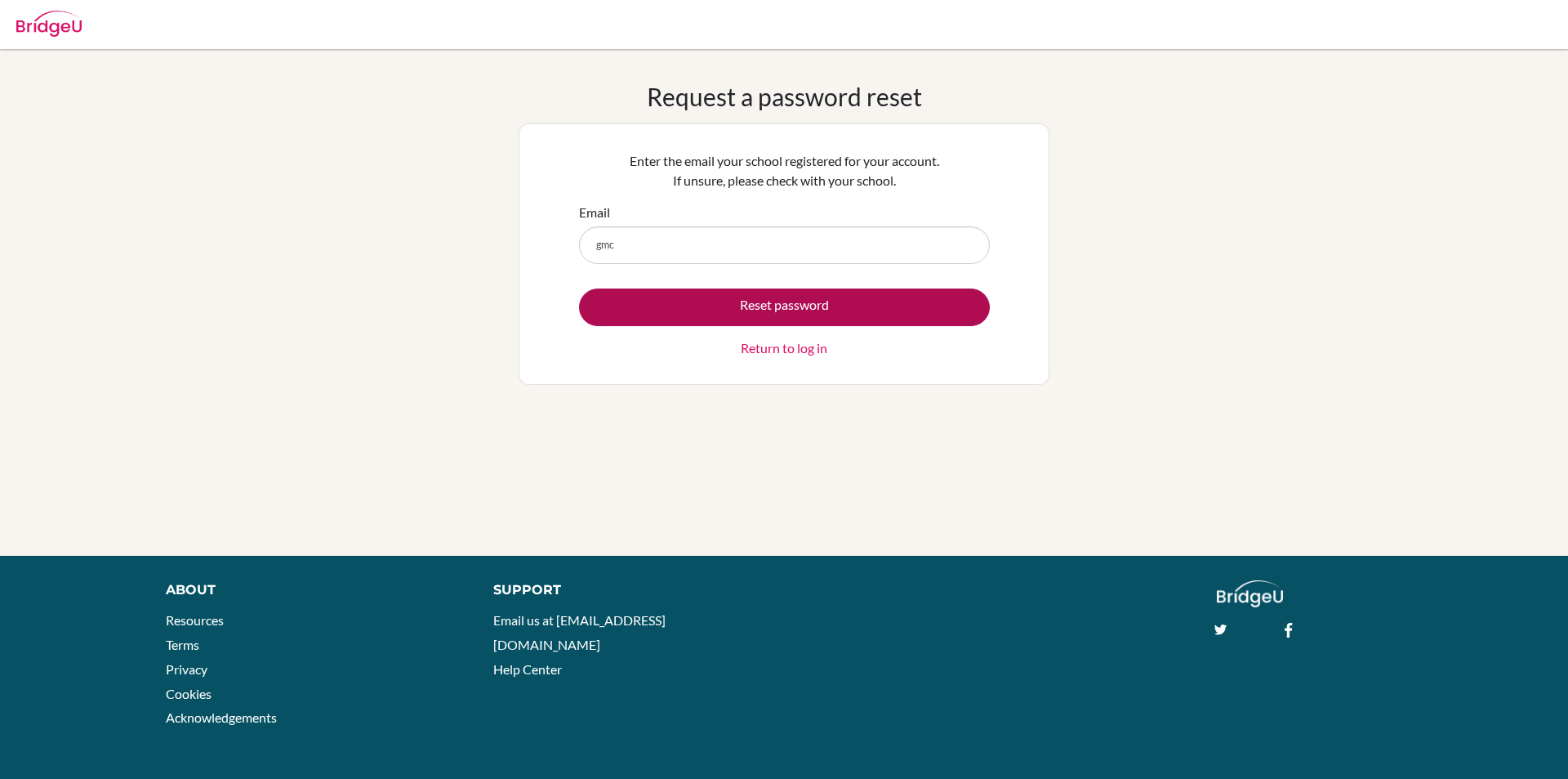
type input "[EMAIL_ADDRESS][DOMAIN_NAME]"
click at [739, 308] on button "Reset password" at bounding box center [784, 308] width 411 height 38
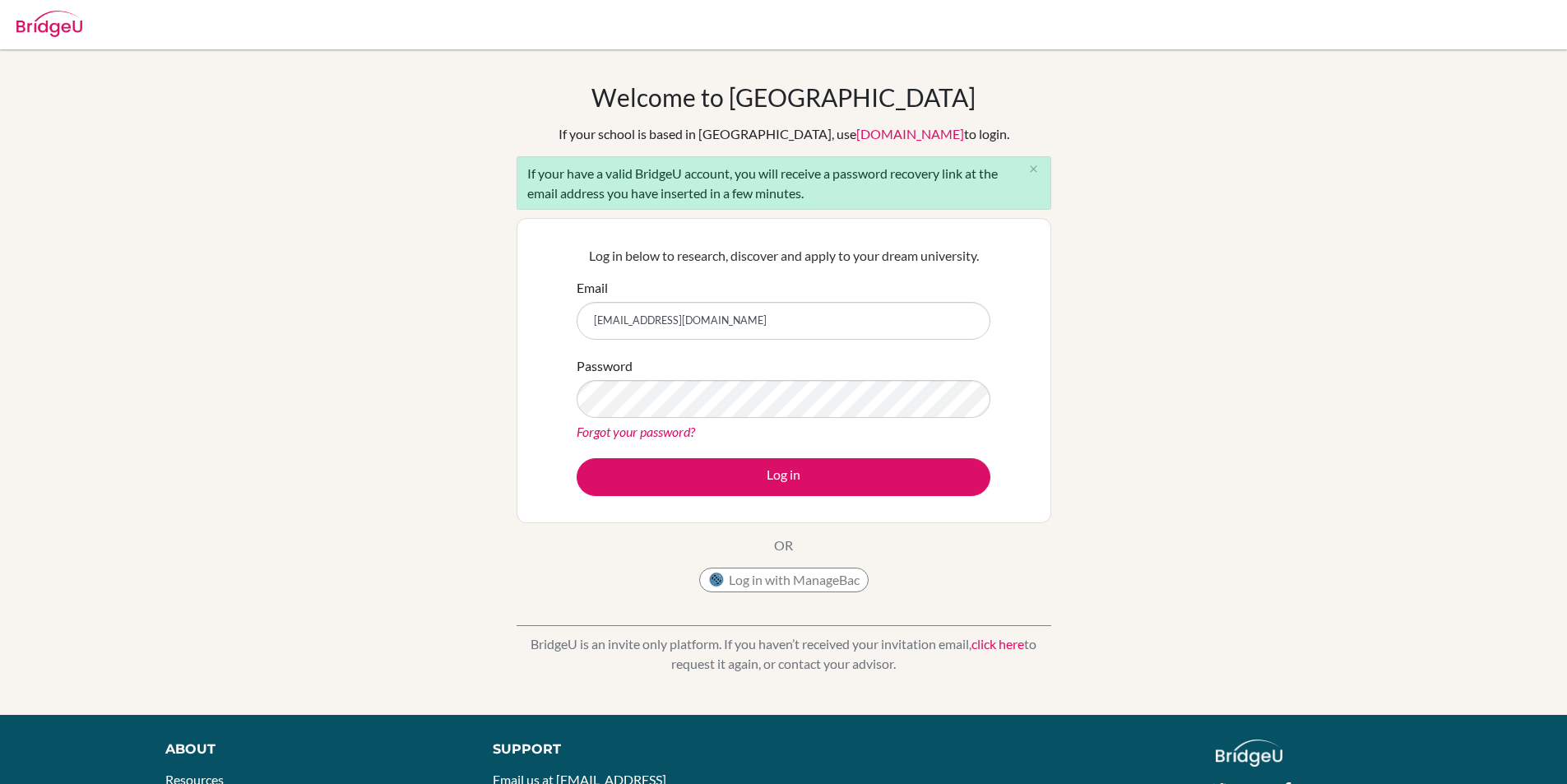
click at [746, 310] on input "[EMAIL_ADDRESS][DOMAIN_NAME]" at bounding box center [784, 321] width 414 height 38
type input "[EMAIL_ADDRESS][DOMAIN_NAME]"
click at [577, 458] on button "Log in" at bounding box center [784, 477] width 414 height 38
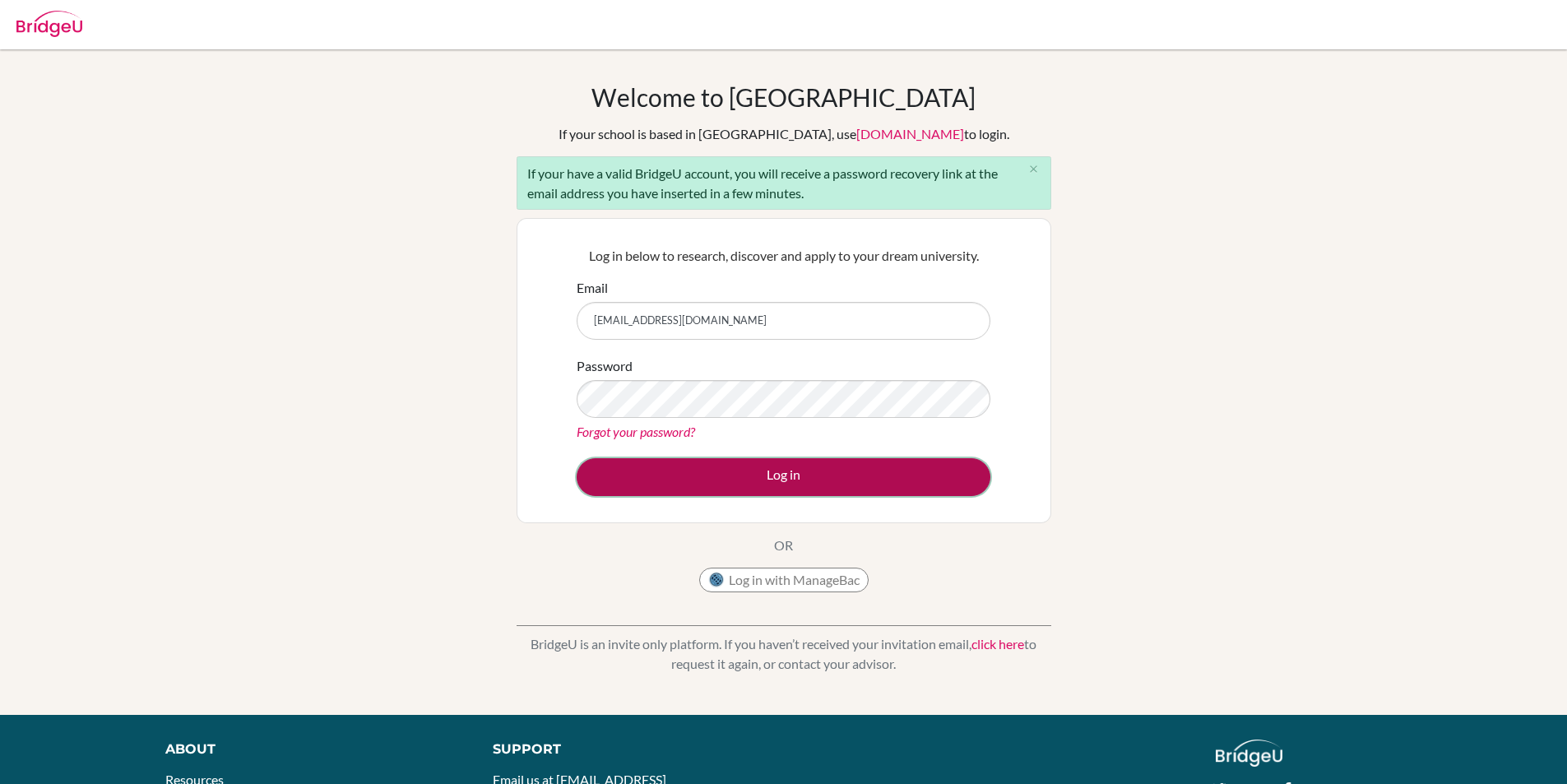
click at [638, 464] on button "Log in" at bounding box center [784, 477] width 414 height 38
click at [784, 488] on button "Log in" at bounding box center [784, 477] width 414 height 38
